Goal: Navigation & Orientation: Find specific page/section

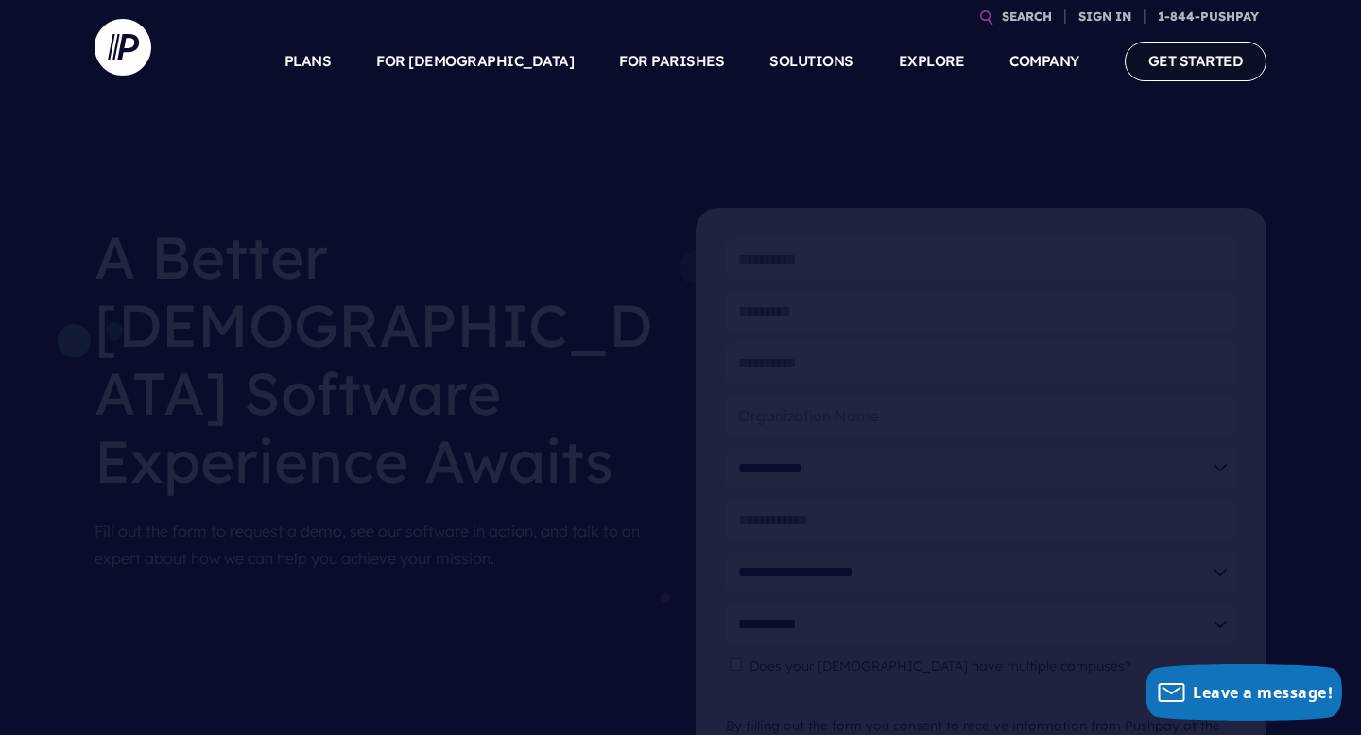
click at [1196, 72] on link "GET STARTED" at bounding box center [1195, 61] width 143 height 39
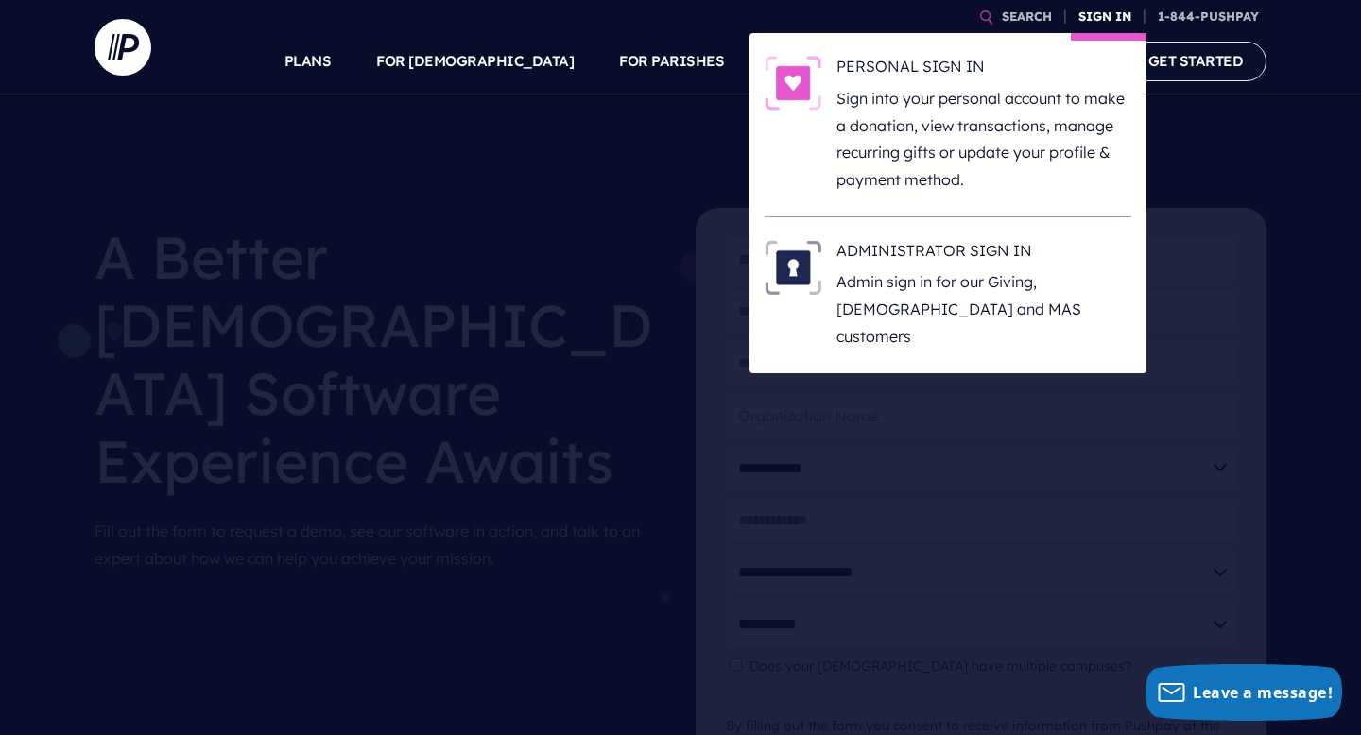
click at [1098, 16] on link "SIGN IN" at bounding box center [1105, 16] width 68 height 33
click at [858, 125] on p "Sign into your personal account to make a donation, view transactions, manage r…" at bounding box center [983, 139] width 295 height 109
